Goal: Task Accomplishment & Management: Manage account settings

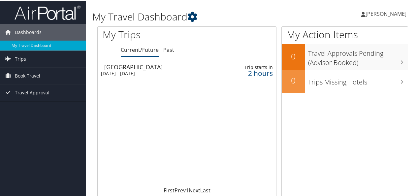
click at [195, 19] on icon at bounding box center [193, 16] width 10 height 10
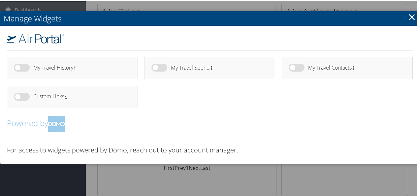
scroll to position [33, 0]
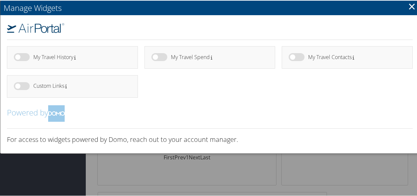
click at [411, 4] on link "×" at bounding box center [412, 5] width 8 height 13
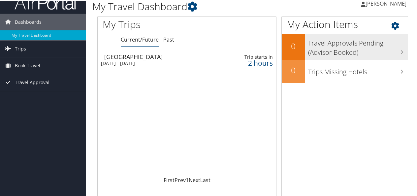
scroll to position [0, 0]
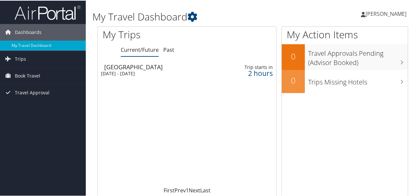
click at [376, 10] on span "[PERSON_NAME]" at bounding box center [386, 13] width 41 height 7
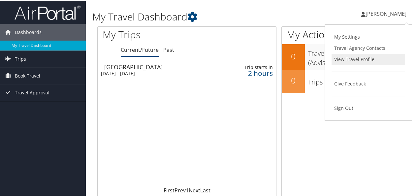
click at [349, 56] on link "View Travel Profile" at bounding box center [369, 58] width 74 height 11
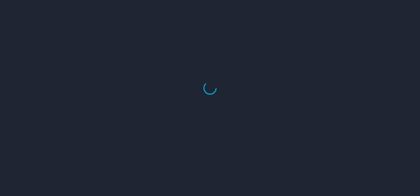
select select "US"
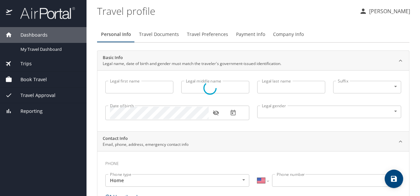
type input "Elias"
type input "Emmanuel"
type input "Gaxiola Gurrola"
type input "Male"
type input "Nayeli"
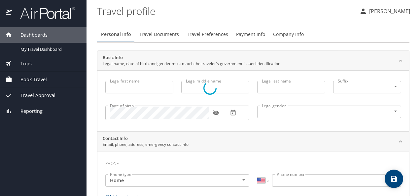
type input "Ramirez"
select select "MX"
type input "442 422 8490"
type input "ramirez1nrm@gmail.com"
type input "Mexico"
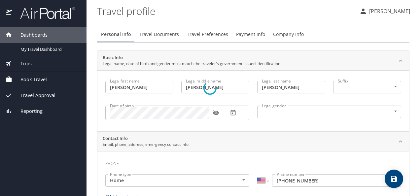
select select "MX"
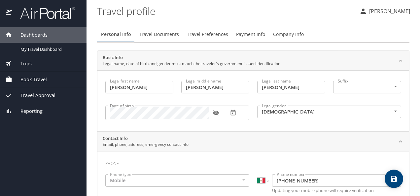
click at [237, 37] on span "Payment Info" at bounding box center [250, 34] width 29 height 8
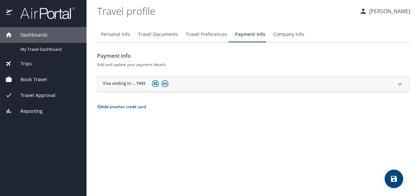
click at [401, 83] on icon at bounding box center [400, 84] width 8 height 8
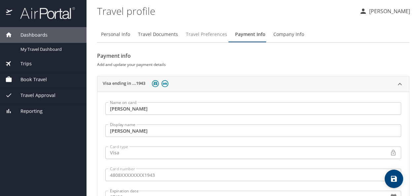
click at [222, 36] on span "Travel Preferences" at bounding box center [206, 34] width 41 height 8
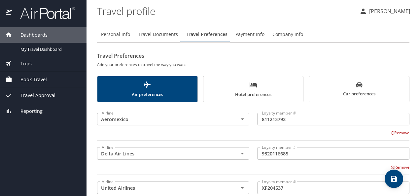
click at [227, 90] on span "Hotel preferences" at bounding box center [253, 90] width 92 height 18
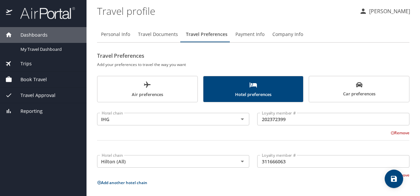
click at [150, 32] on span "Travel Documents" at bounding box center [158, 34] width 40 height 8
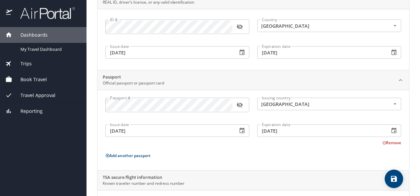
scroll to position [38, 0]
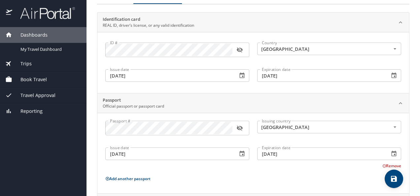
click at [237, 130] on icon "button" at bounding box center [239, 128] width 7 height 7
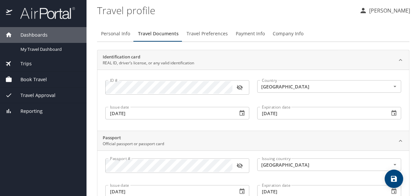
scroll to position [0, 0]
click at [124, 34] on span "Personal Info" at bounding box center [115, 34] width 29 height 8
select select "MX"
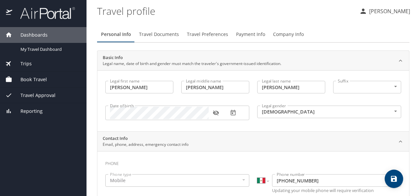
click at [22, 68] on div "Trips" at bounding box center [43, 64] width 87 height 16
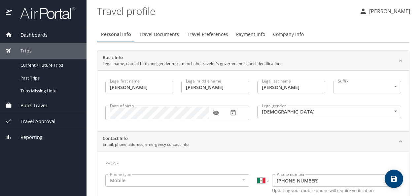
click at [34, 118] on span "Travel Approval" at bounding box center [33, 121] width 43 height 7
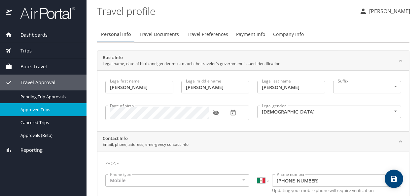
click at [38, 107] on span "Approved Trips" at bounding box center [49, 110] width 58 height 6
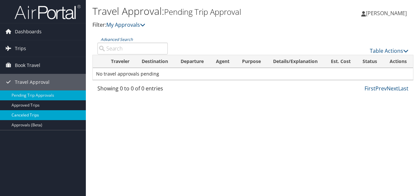
click at [19, 114] on link "Canceled Trips" at bounding box center [43, 115] width 86 height 10
